Goal: Find specific page/section: Find specific page/section

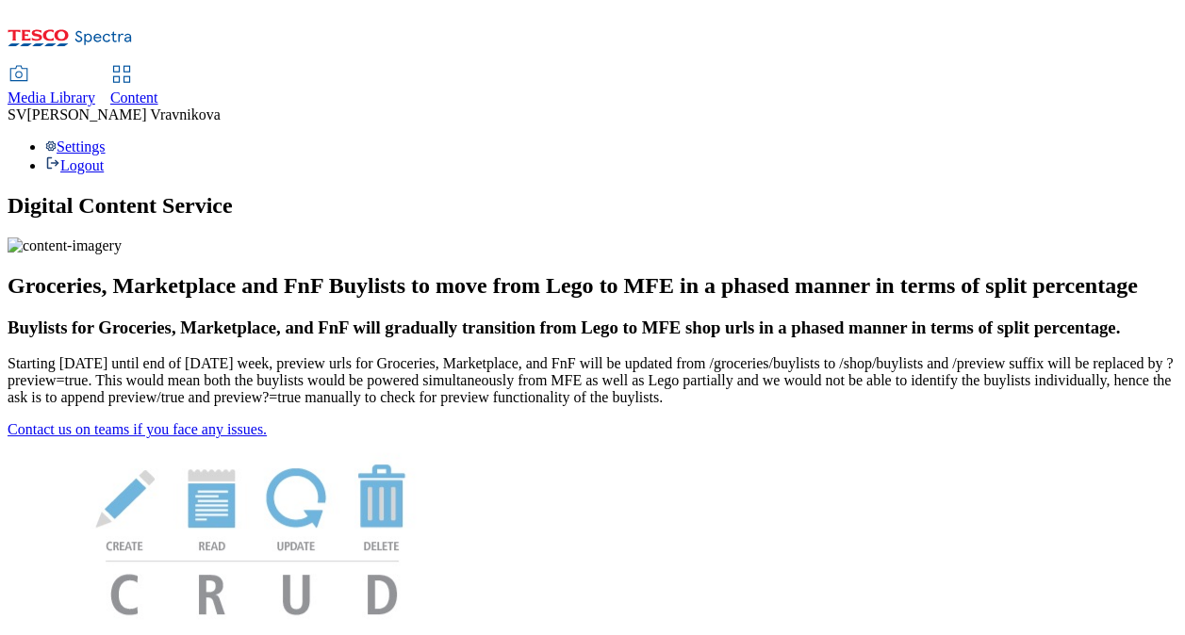
click at [95, 90] on span "Media Library" at bounding box center [52, 98] width 88 height 16
